Goal: Navigation & Orientation: Find specific page/section

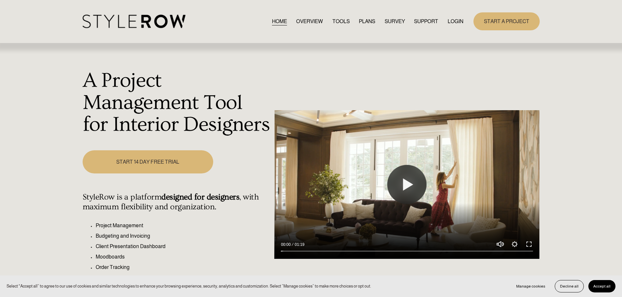
click at [452, 17] on link "LOGIN" at bounding box center [456, 21] width 16 height 9
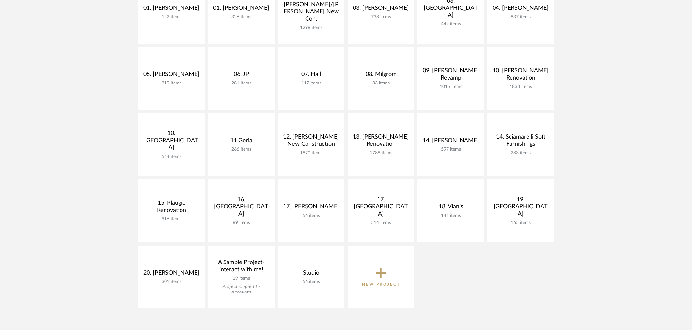
scroll to position [145, 0]
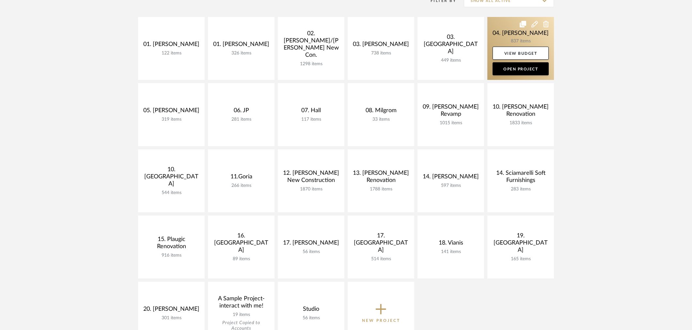
click at [535, 30] on link at bounding box center [520, 48] width 67 height 63
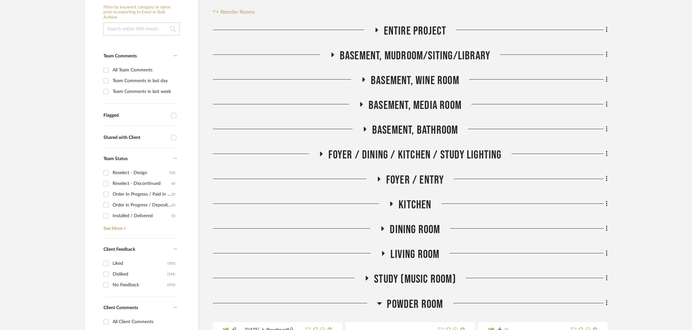
scroll to position [145, 0]
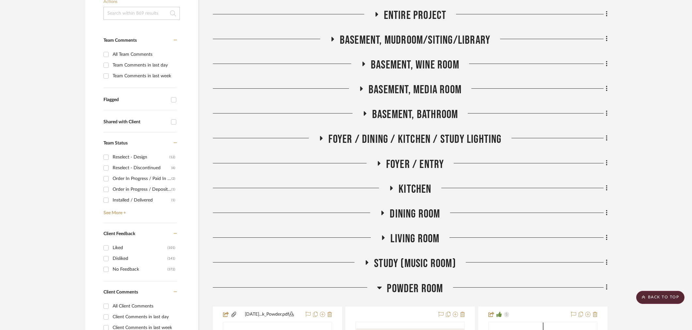
click at [403, 133] on span "Foyer / Dining / Kitchen / Study Lighting" at bounding box center [414, 140] width 173 height 14
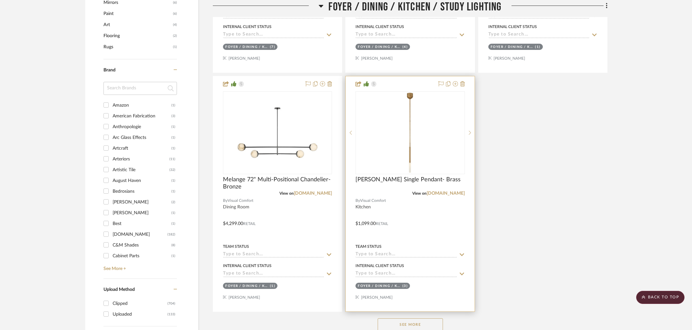
scroll to position [725, 0]
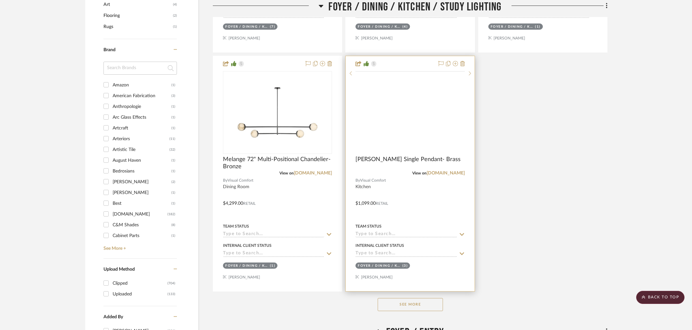
click at [0, 0] on img at bounding box center [0, 0] width 0 height 0
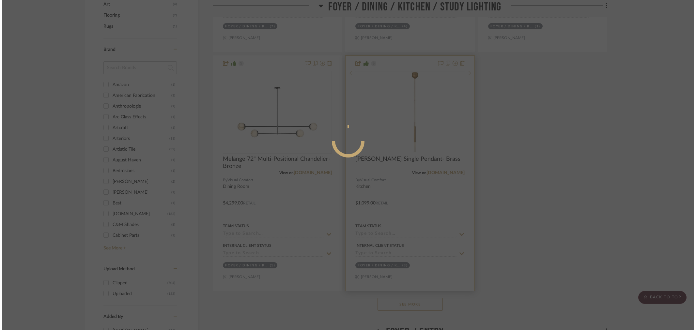
scroll to position [0, 0]
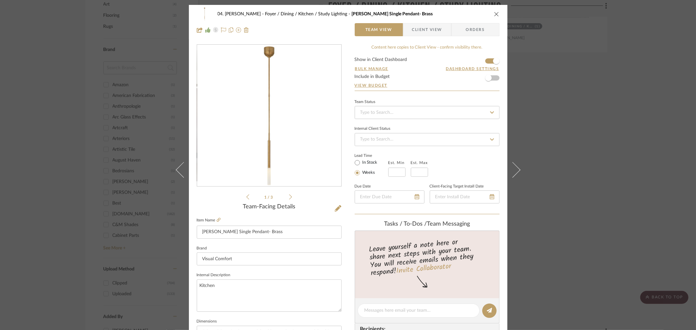
click at [272, 137] on img "0" at bounding box center [269, 116] width 142 height 142
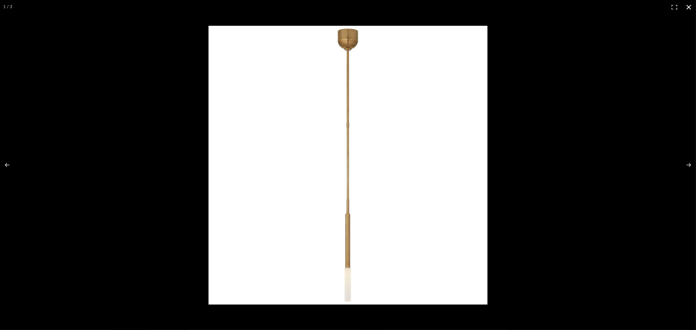
click at [48, 96] on div at bounding box center [348, 165] width 696 height 330
